Goal: Navigation & Orientation: Find specific page/section

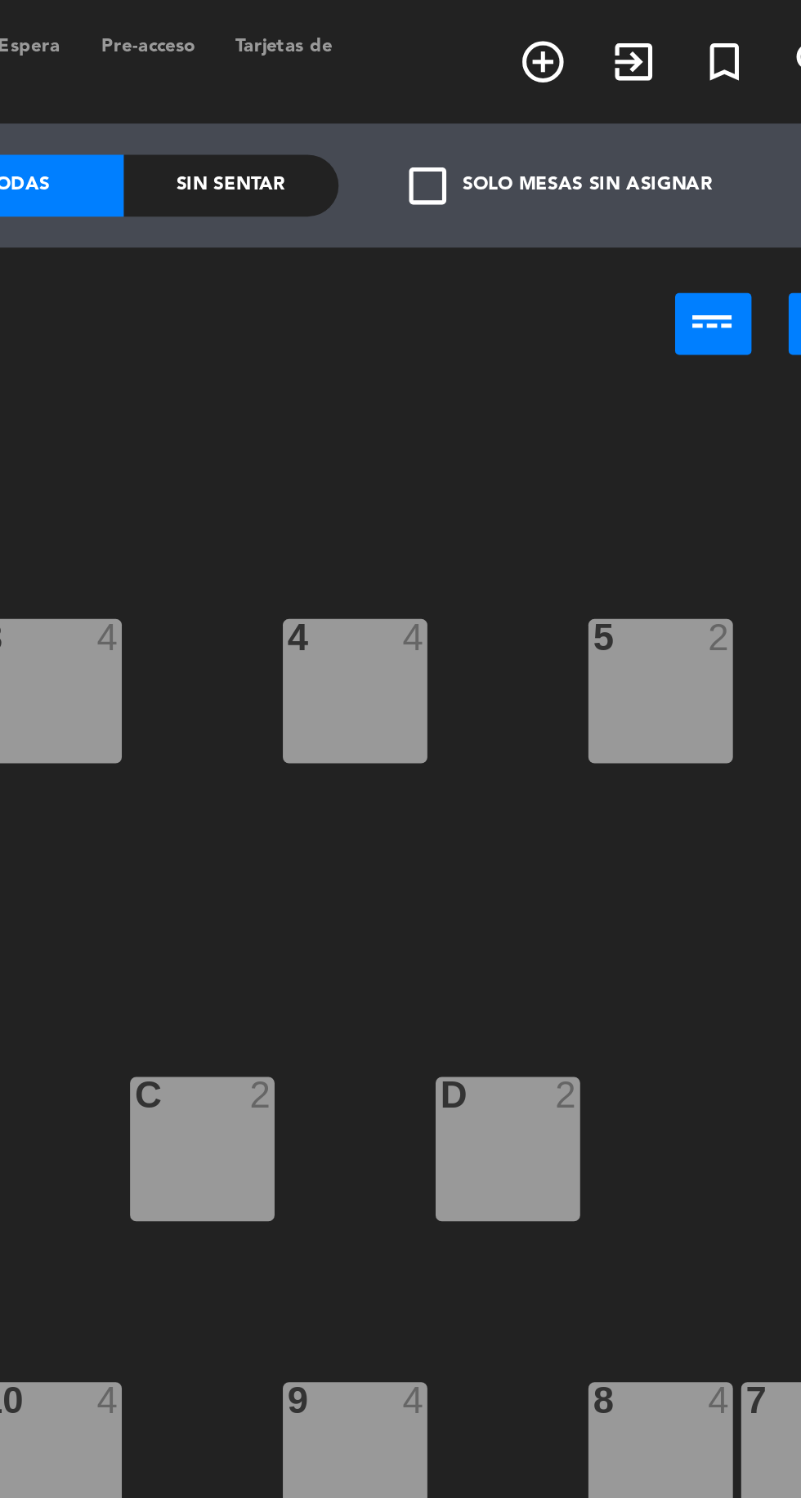
scroll to position [0, 149]
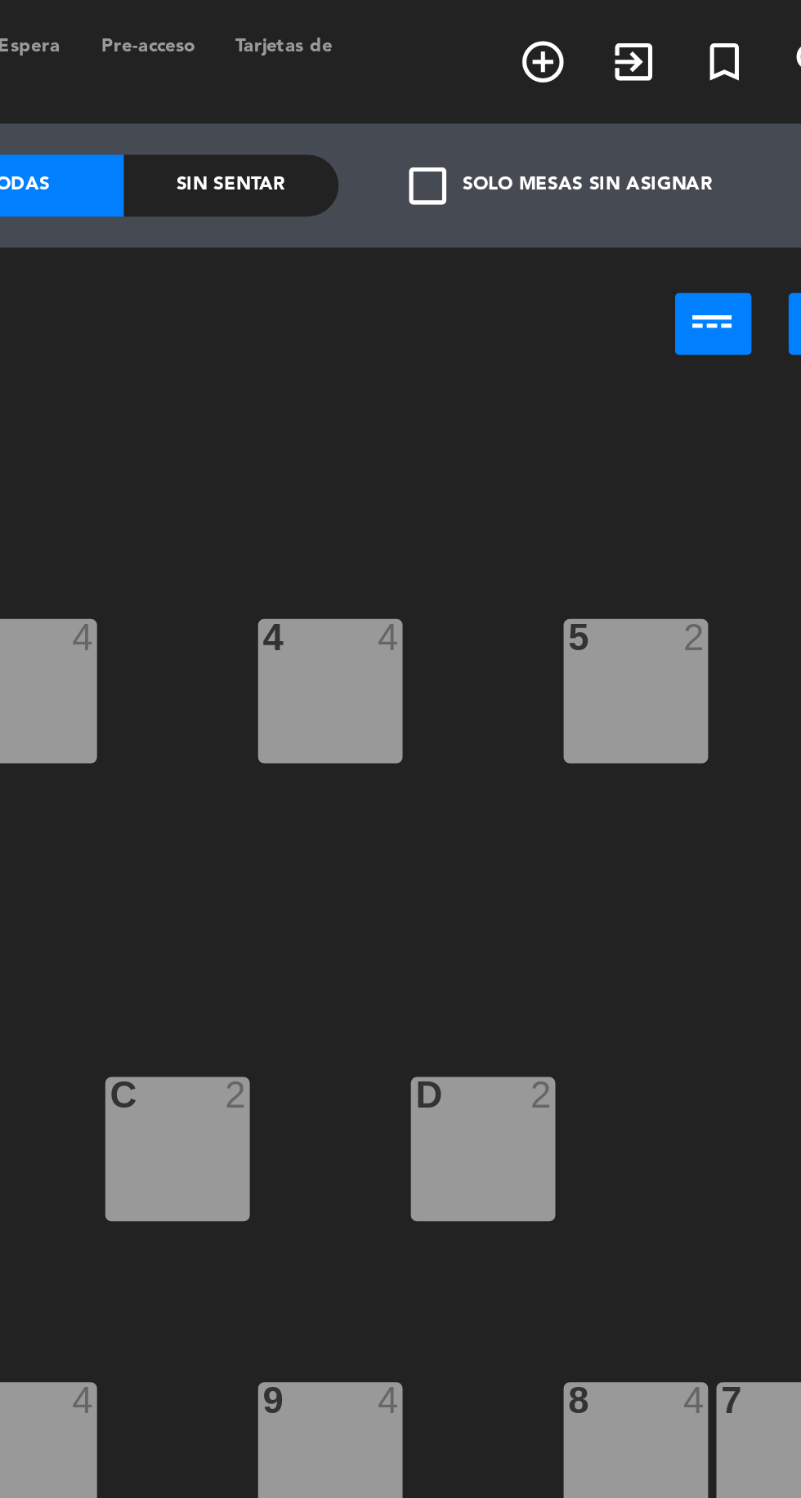
click at [649, 205] on div "1 6 2 4 3 4 4 4 5 2 18 1 17 1 16 1 D 2 C 2 B 2 A 2 15 1 14 1 12 5 21:30 11 4 10…" at bounding box center [506, 826] width 588 height 1340
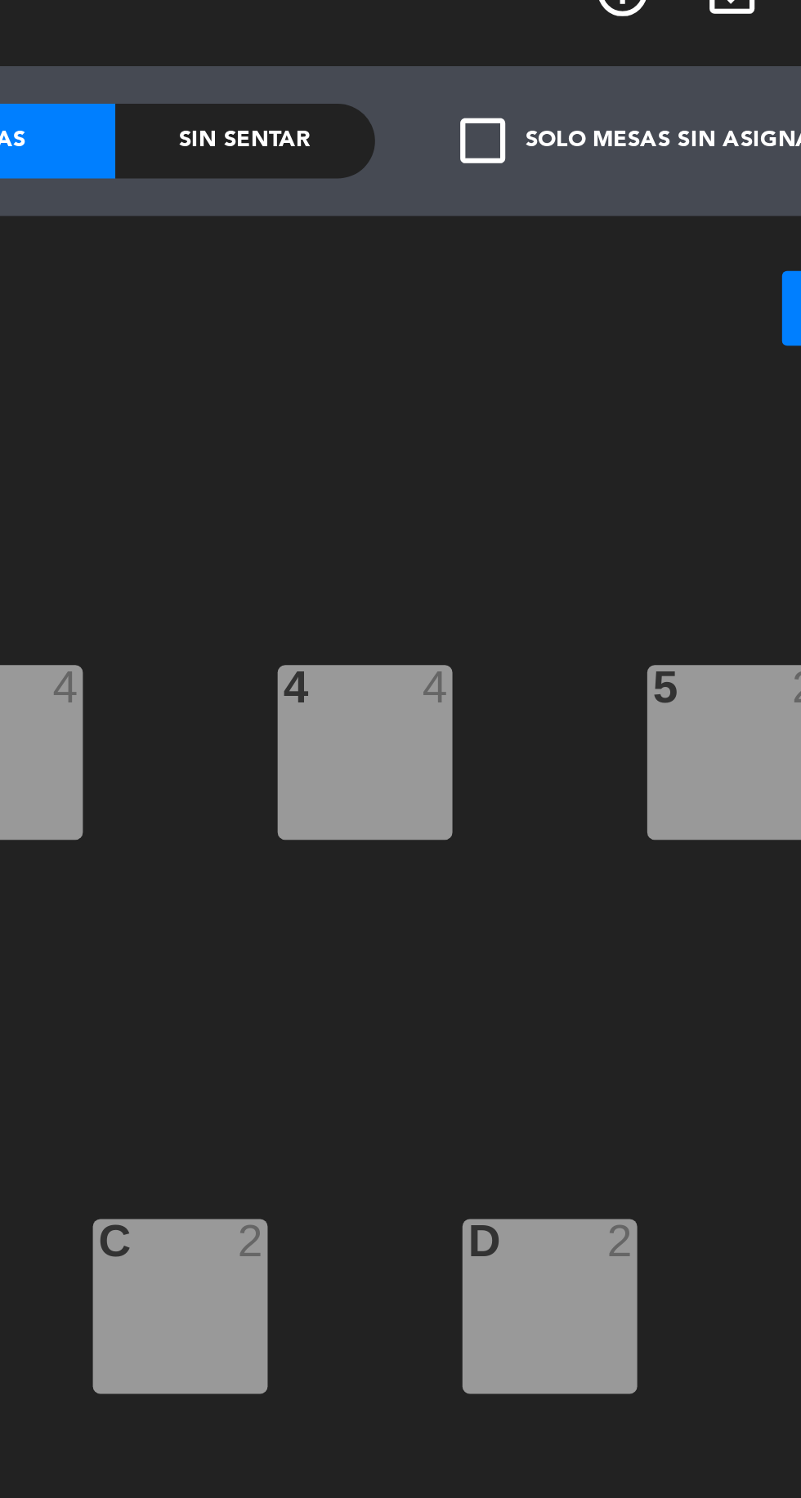
click at [648, 266] on div "1 6 2 4 3 4 4 4 5 2 18 1 17 1 16 1 D 2 C 2 B 2 A 2 15 1 14 1 12 5 21:30 11 4 10…" at bounding box center [506, 826] width 588 height 1340
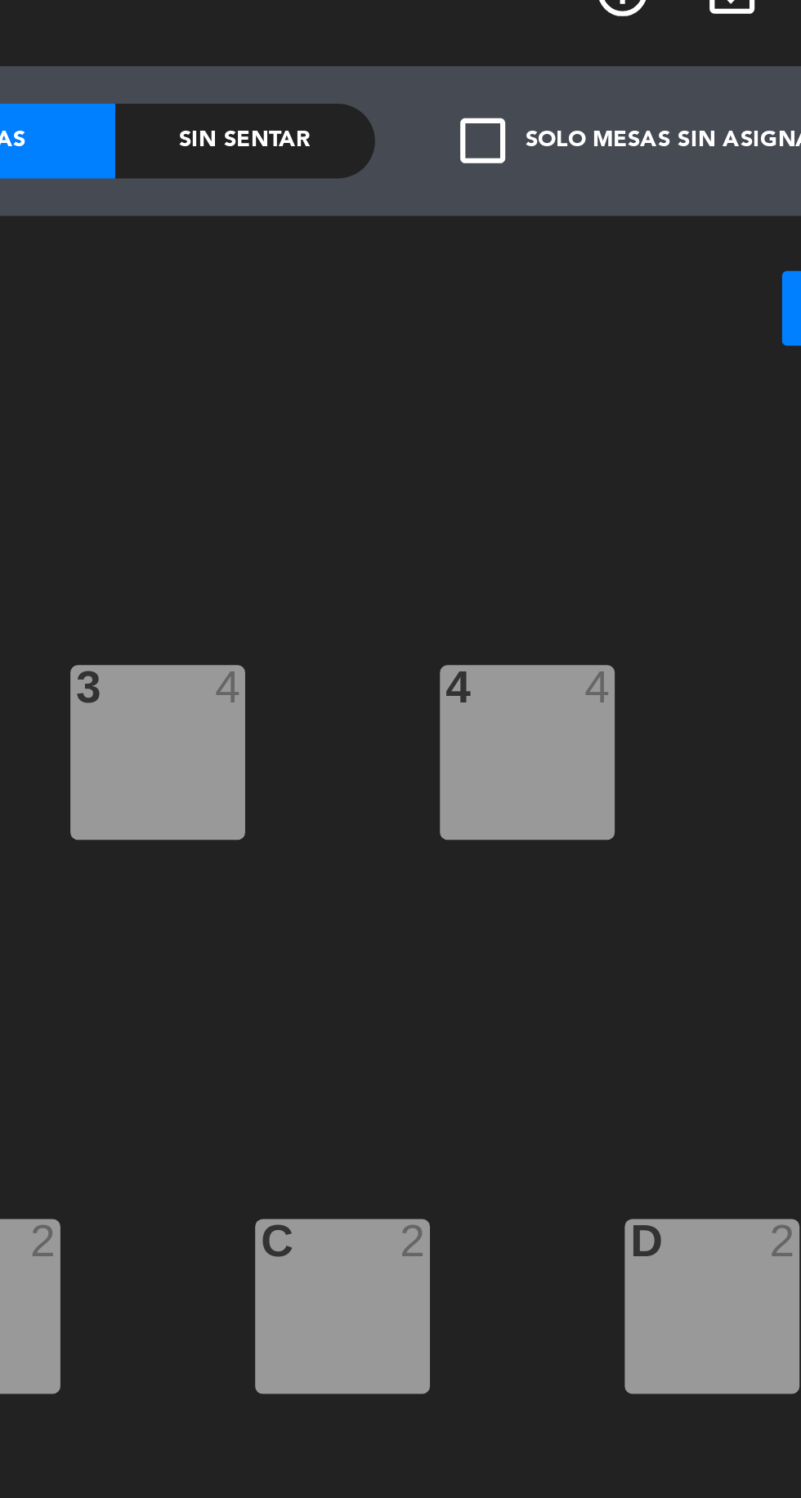
scroll to position [0, 80]
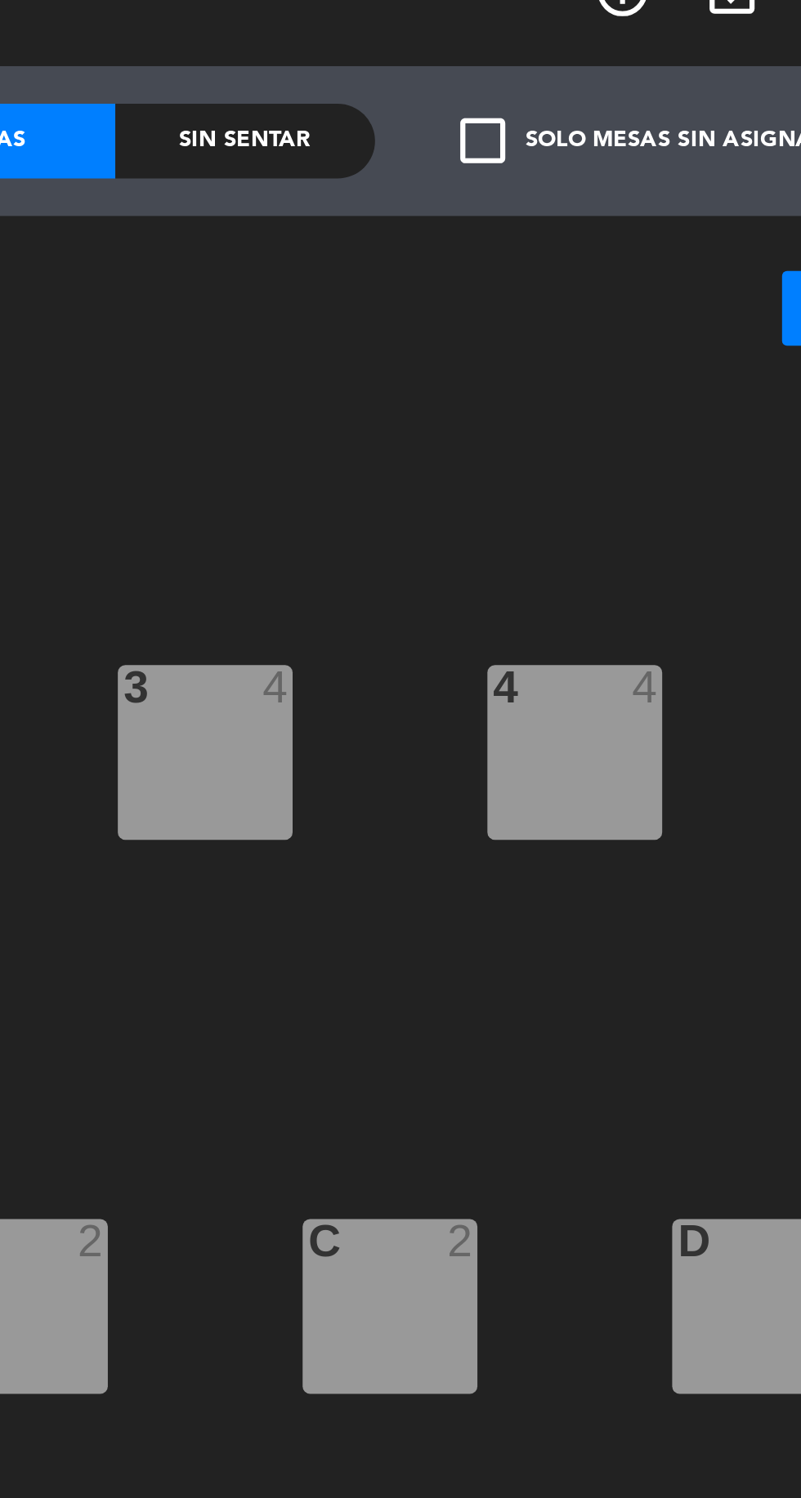
click at [475, 409] on div "1 6 2 4 3 4 4 4 5 2 18 1 17 1 16 1 D 2 C 2 B 2 A 2 15 1 14 1 12 5 21:30 11 4 10…" at bounding box center [506, 826] width 588 height 1340
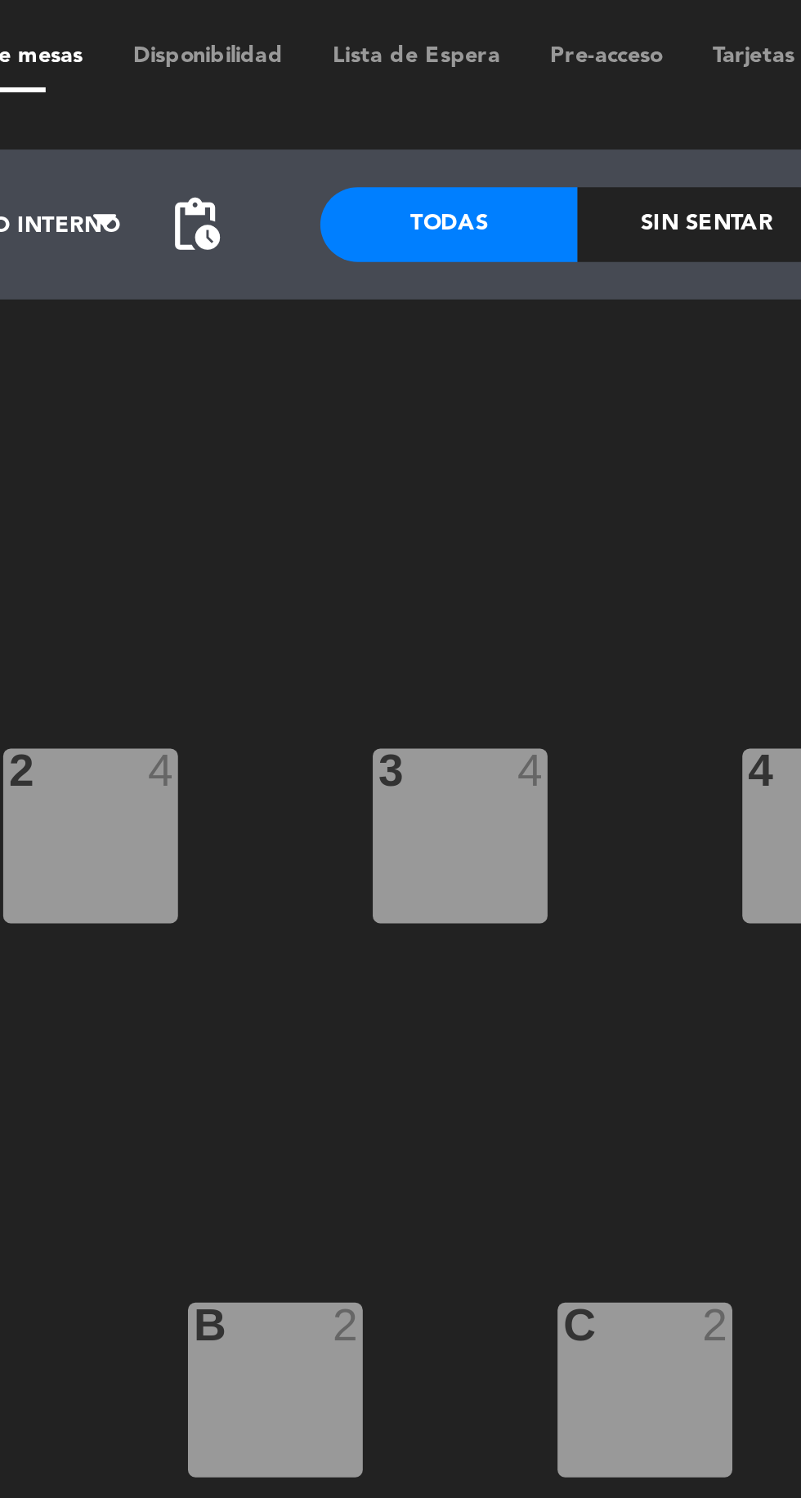
click at [333, 248] on div at bounding box center [337, 252] width 27 height 15
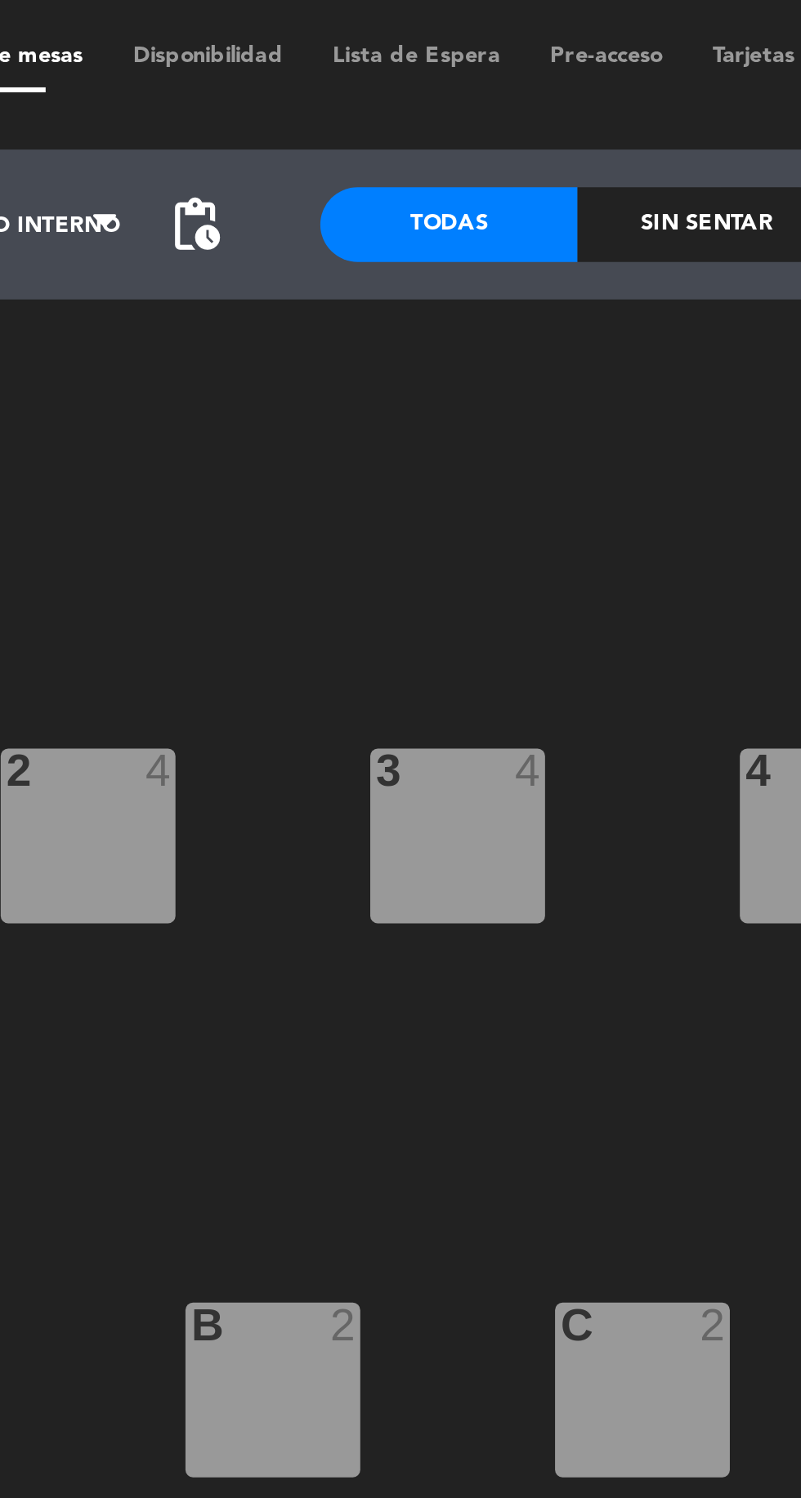
click at [543, 194] on div "1 6 2 4 3 4 4 4 5 2 18 1 17 1 16 1 D 2 C 2 B 2 A 2 15 1 14 1 12 5 21:30 11 4 10…" at bounding box center [506, 826] width 588 height 1340
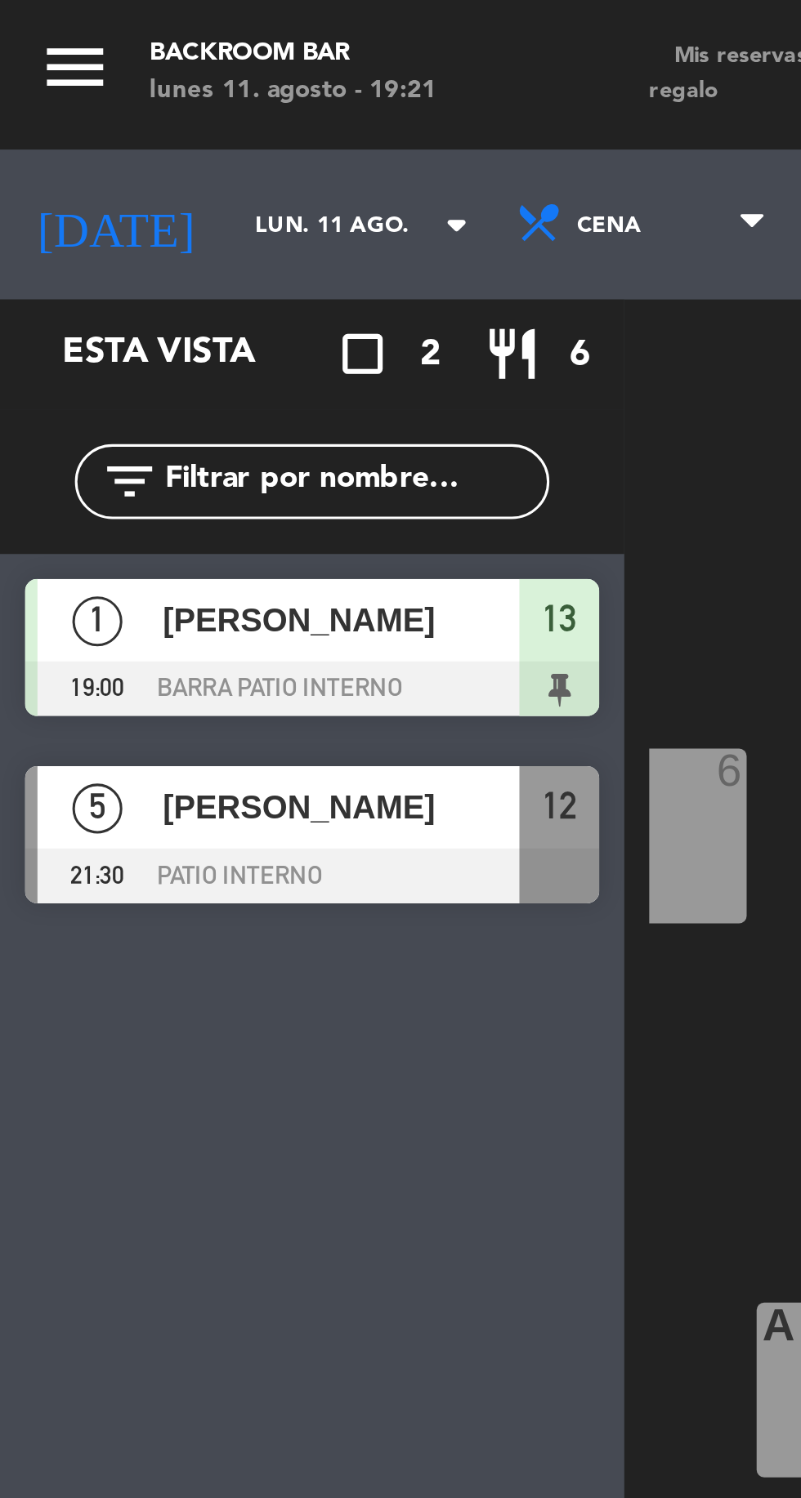
click at [127, 334] on div "Esta vista crop_square 2 restaurant 6 filter_list 1 Celeste Amichetti 19:00 BAR…" at bounding box center [102, 798] width 204 height 1400
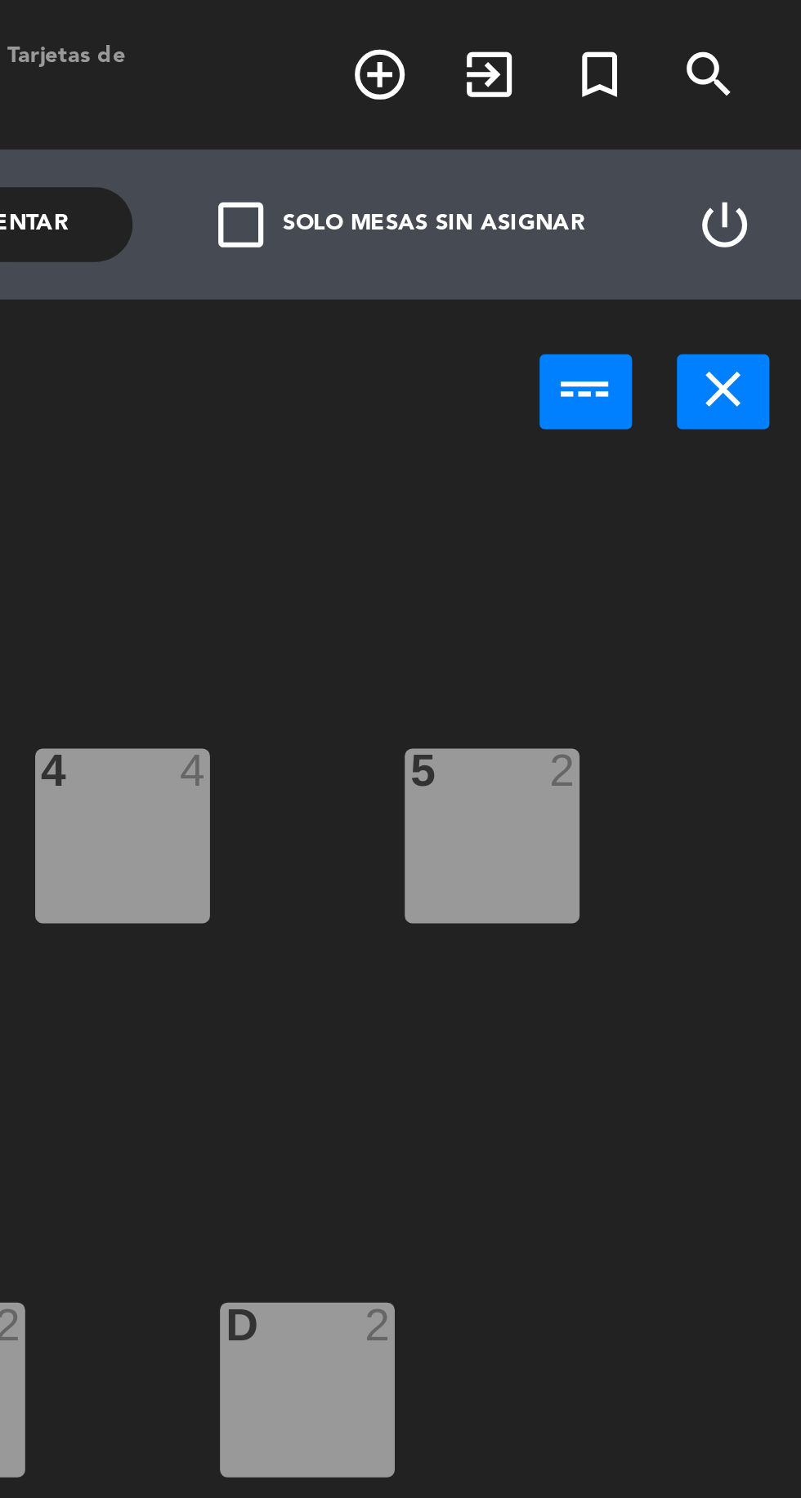
click at [620, 179] on div "1 6 2 4 3 4 4 4 5 2 18 1 17 1 16 1 D 2 C 2 B 2 A 2 15 1 14 1 12 5 21:30 11 4 10…" at bounding box center [506, 826] width 588 height 1340
click at [775, 311] on div "1 6 2 4 3 4 4 4 5 2 18 1 17 1 16 1 D 2 C 2 B 2 A 2 15 1 14 1 12 5 21:30 11 4 10…" at bounding box center [506, 826] width 588 height 1340
click at [613, 428] on div "D" at bounding box center [612, 433] width 1 height 15
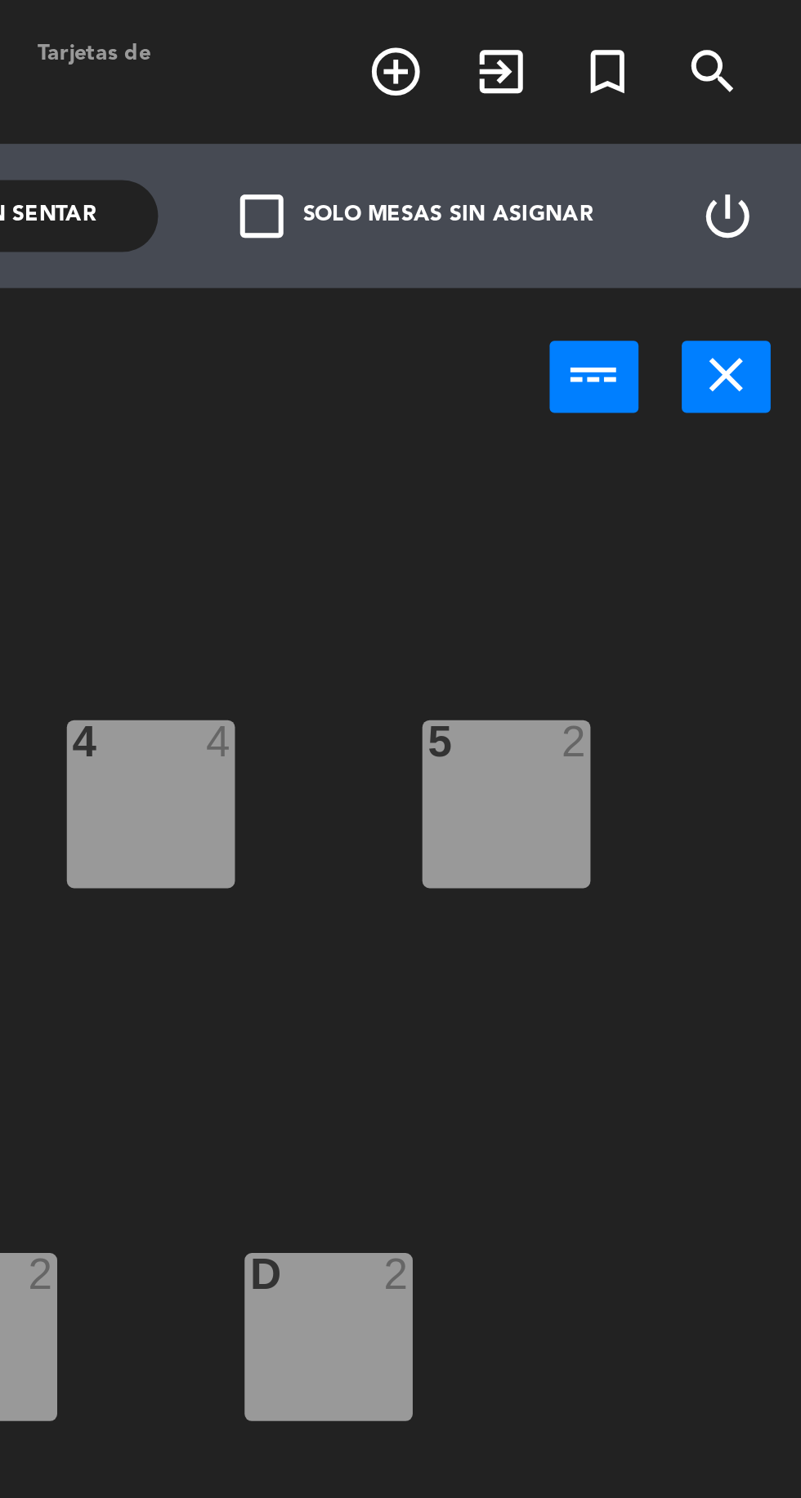
scroll to position [0, 0]
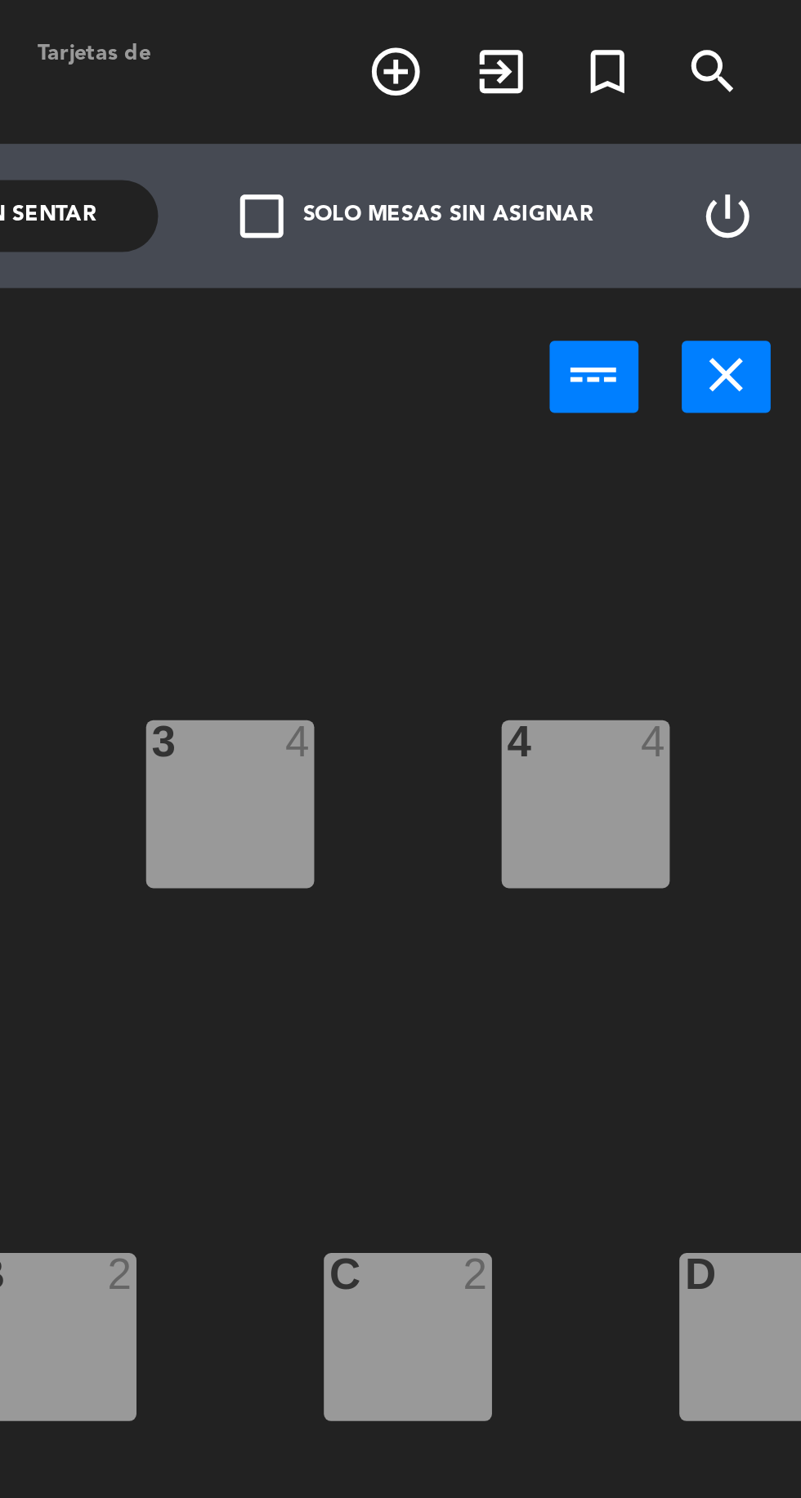
click at [593, 404] on div "1 6 2 4 3 4 4 4 5 2 18 1 17 1 16 1 D 2 C 2 B 2 A 2 15 1 14 1 12 5 21:30 11 4 10…" at bounding box center [506, 826] width 588 height 1340
